Goal: Complete Application Form

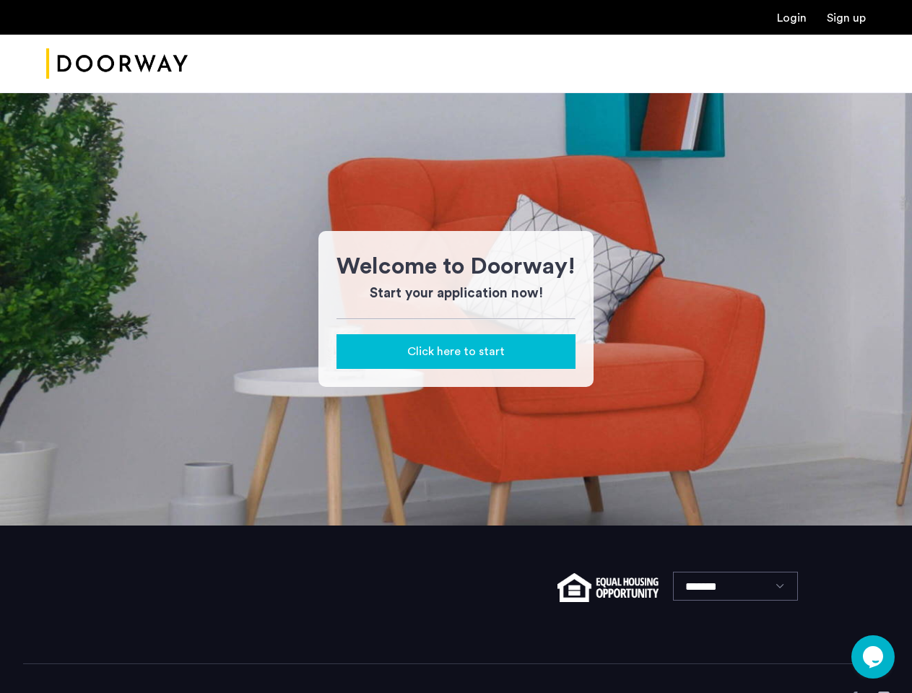
click at [456, 352] on span "Click here to start" at bounding box center [455, 351] width 97 height 17
click at [456, 352] on div "Welcome to Doorway! Start your application now! Click here to start" at bounding box center [456, 308] width 912 height 433
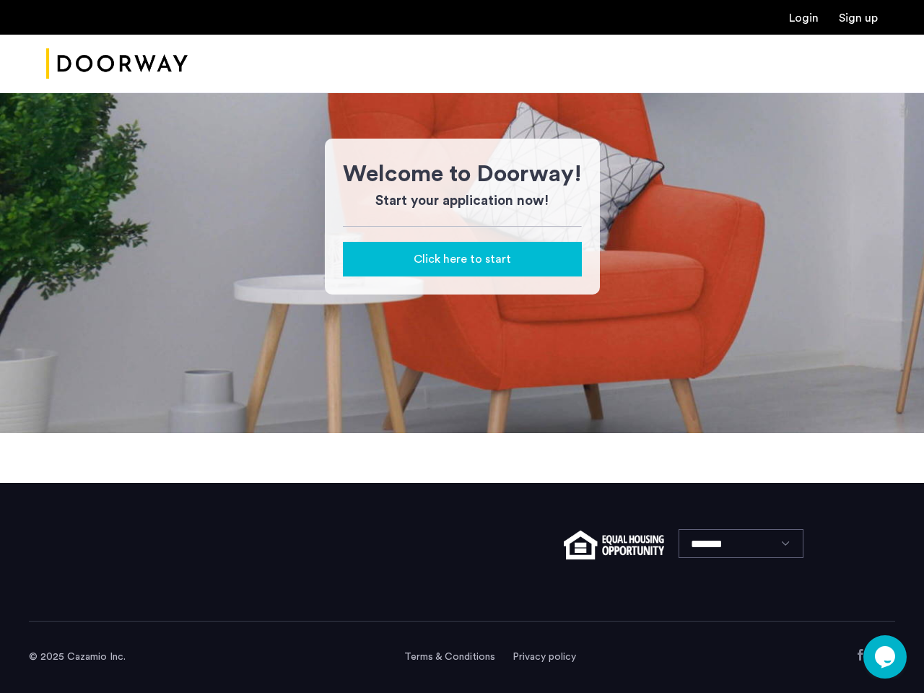
click at [873, 657] on div "Opens Chat This icon Opens the chat window." at bounding box center [885, 657] width 43 height 23
